Goal: Use online tool/utility: Utilize a website feature to perform a specific function

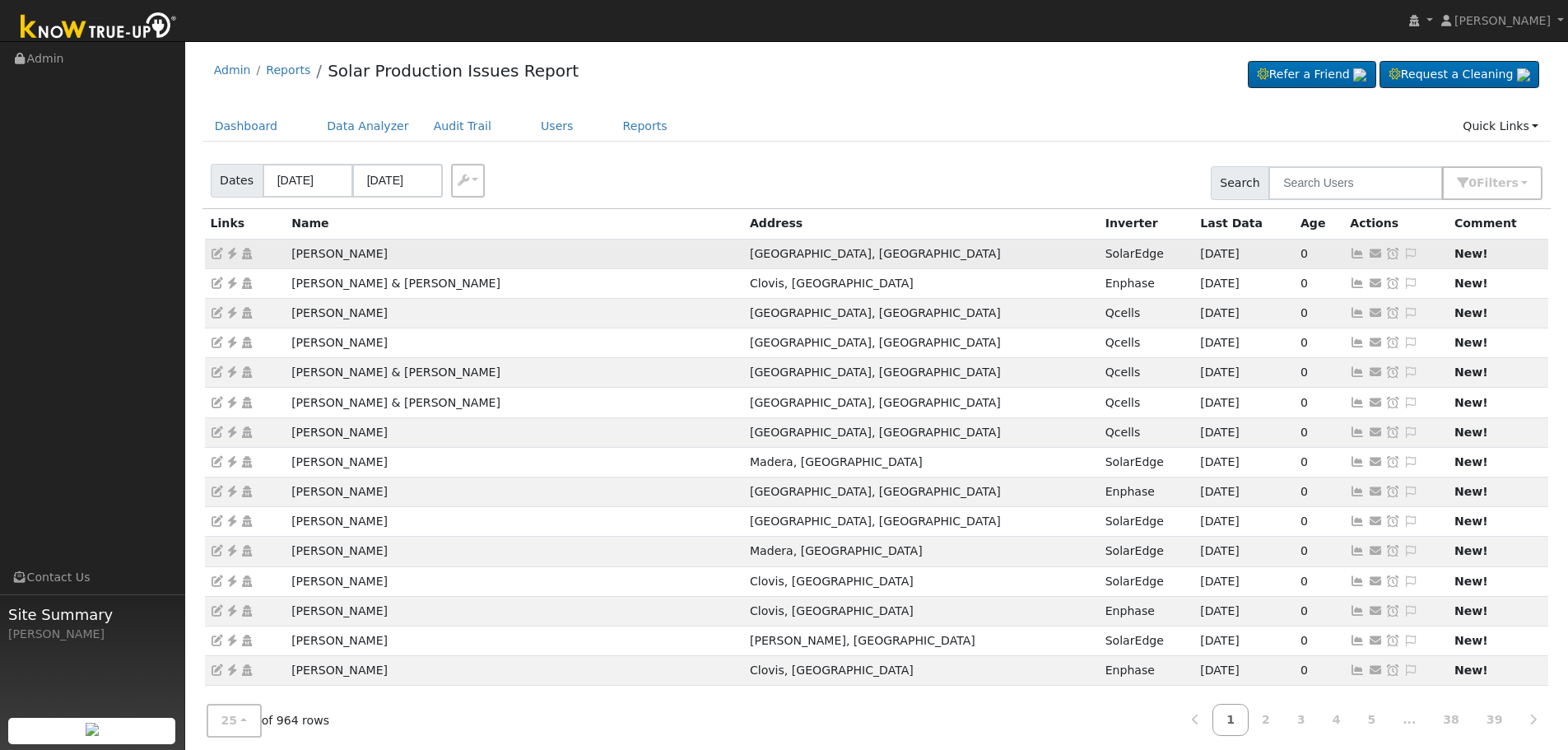
click at [232, 258] on icon at bounding box center [232, 253] width 15 height 12
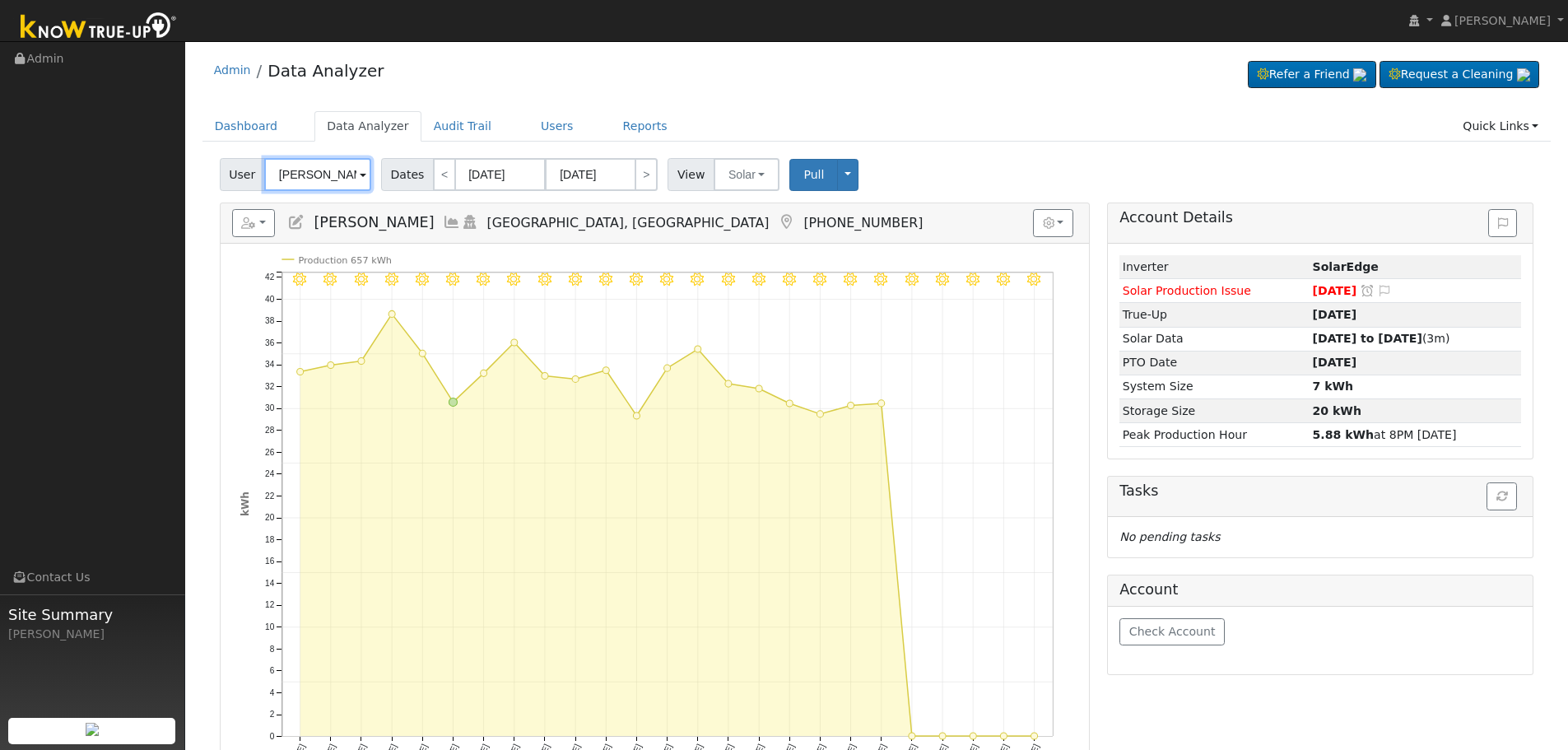
click at [327, 172] on input "[PERSON_NAME]" at bounding box center [317, 174] width 107 height 33
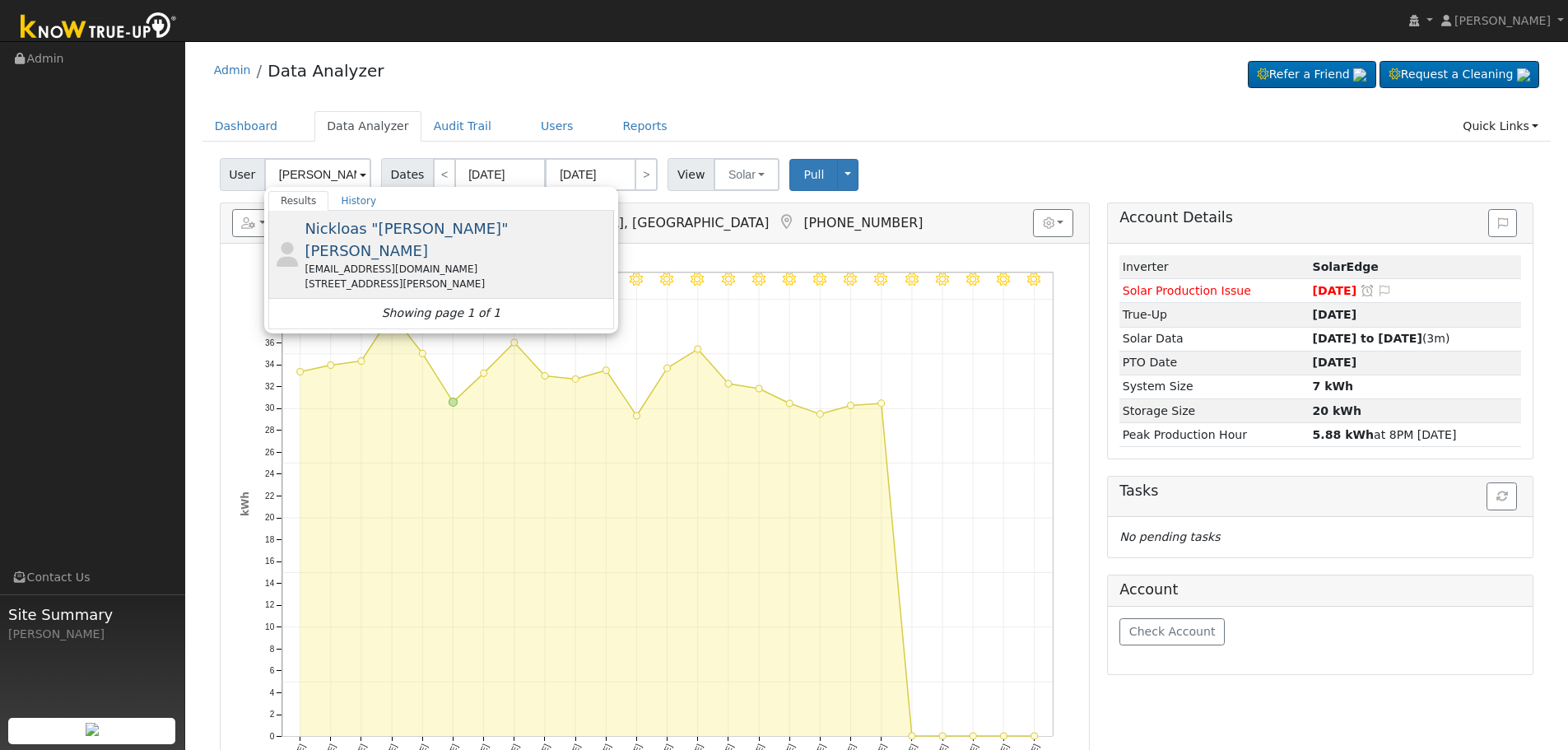
click at [363, 262] on div "hossnick7@gmail.com" at bounding box center [458, 269] width 306 height 15
type input "Nickloas "Nick" Hostetler"
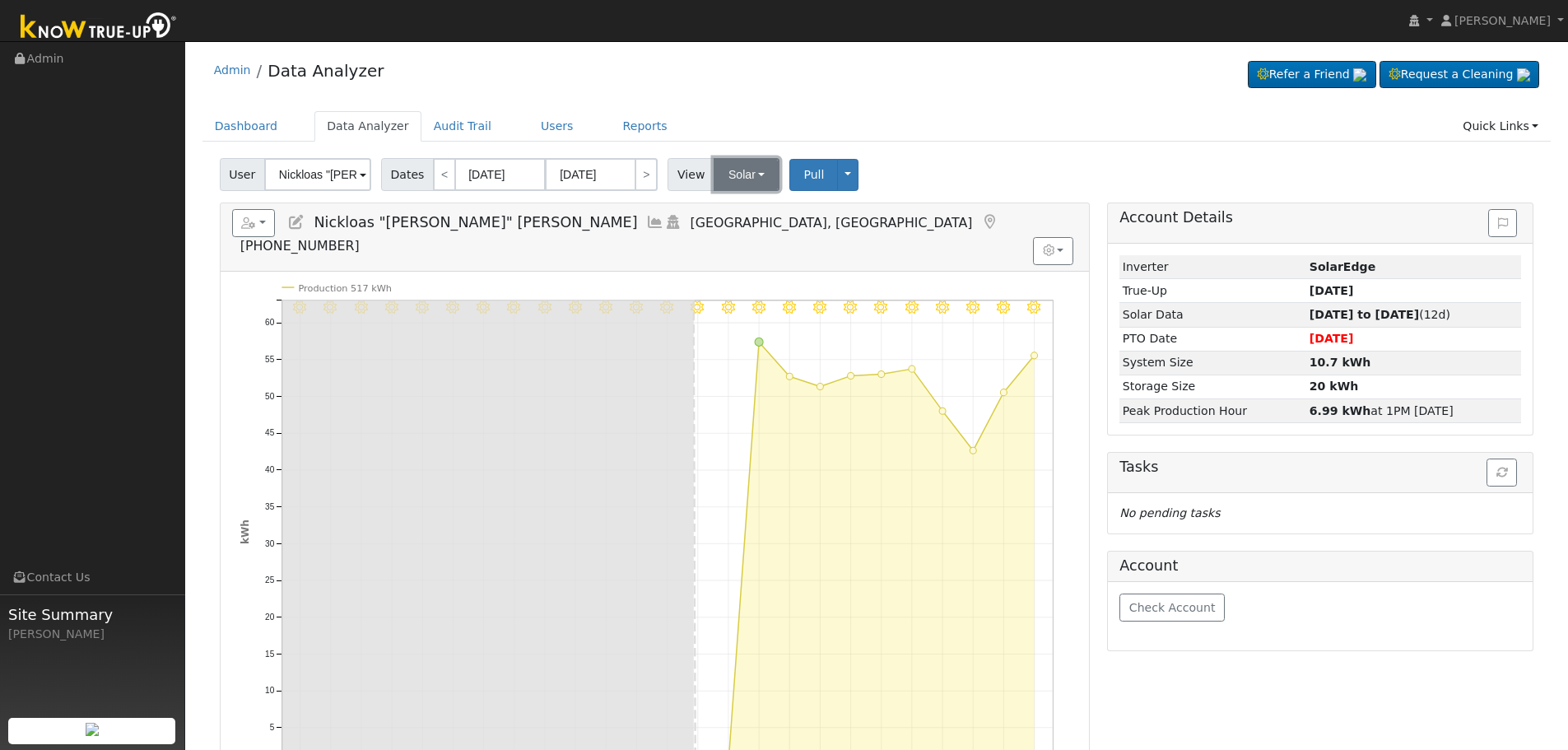
click at [727, 188] on button "Solar" at bounding box center [746, 174] width 66 height 33
click at [725, 211] on link "Utility" at bounding box center [768, 211] width 115 height 23
